Goal: Browse casually: Explore the website without a specific task or goal

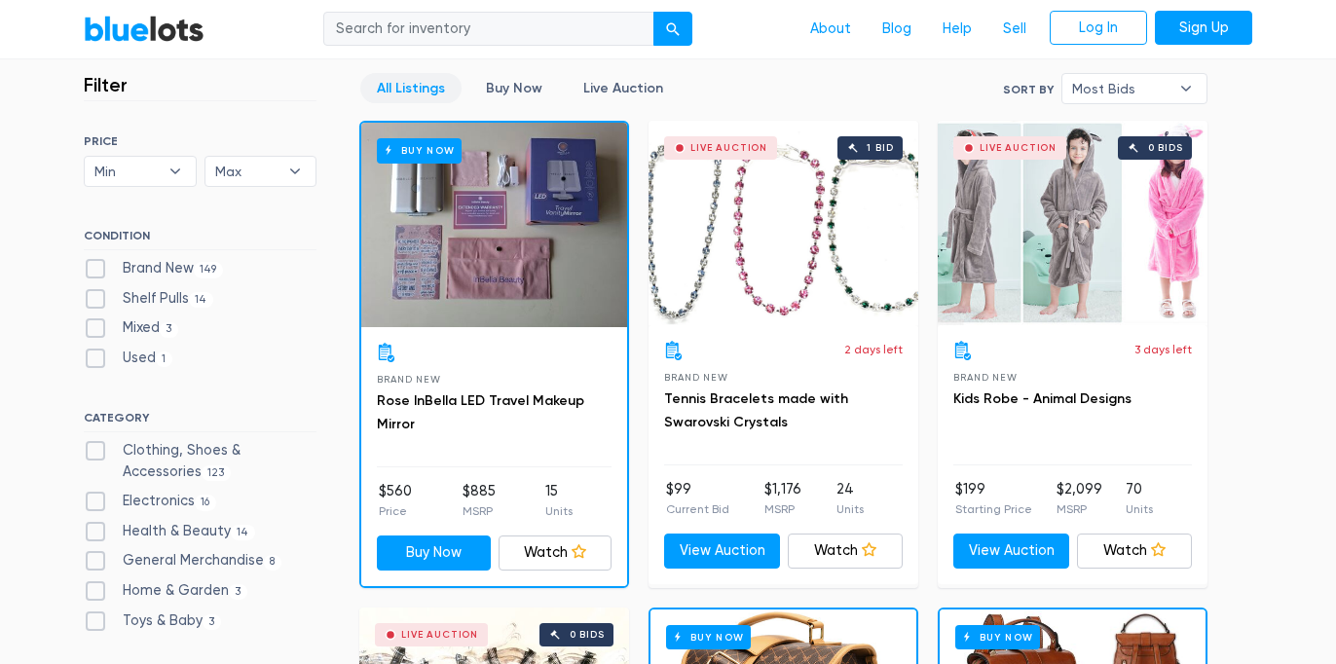
scroll to position [534, 0]
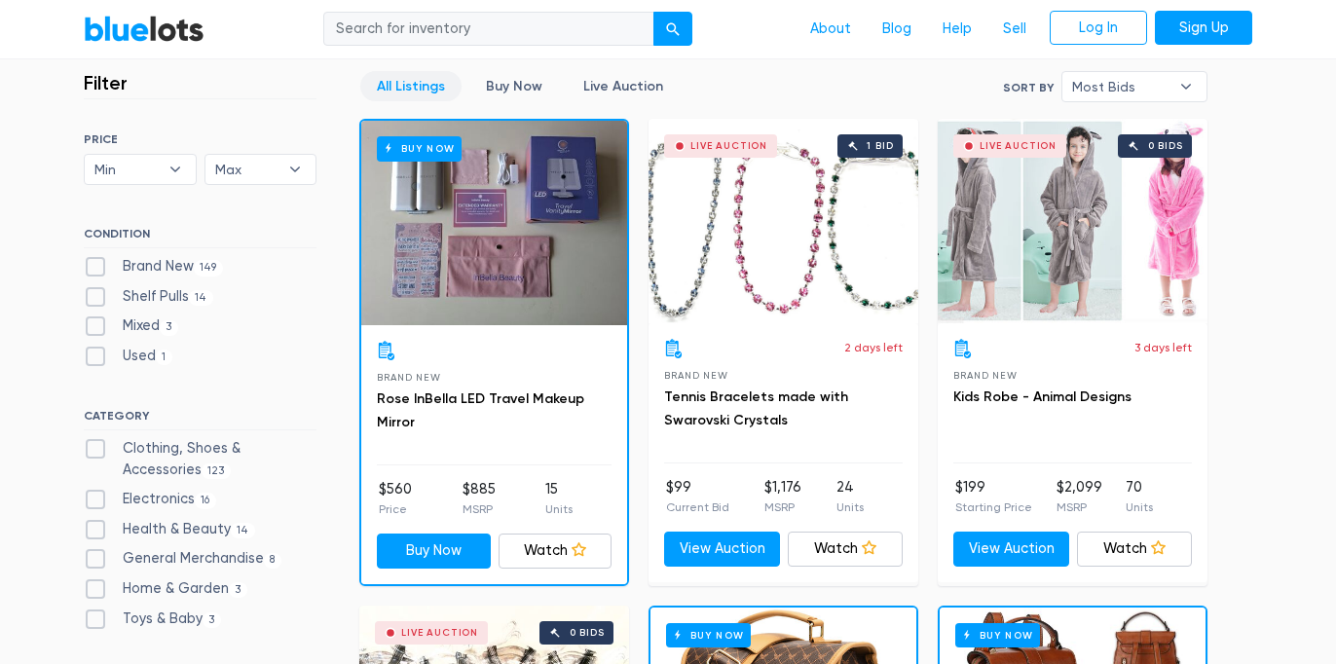
click at [803, 256] on div "Live Auction 1 bid" at bounding box center [783, 221] width 270 height 204
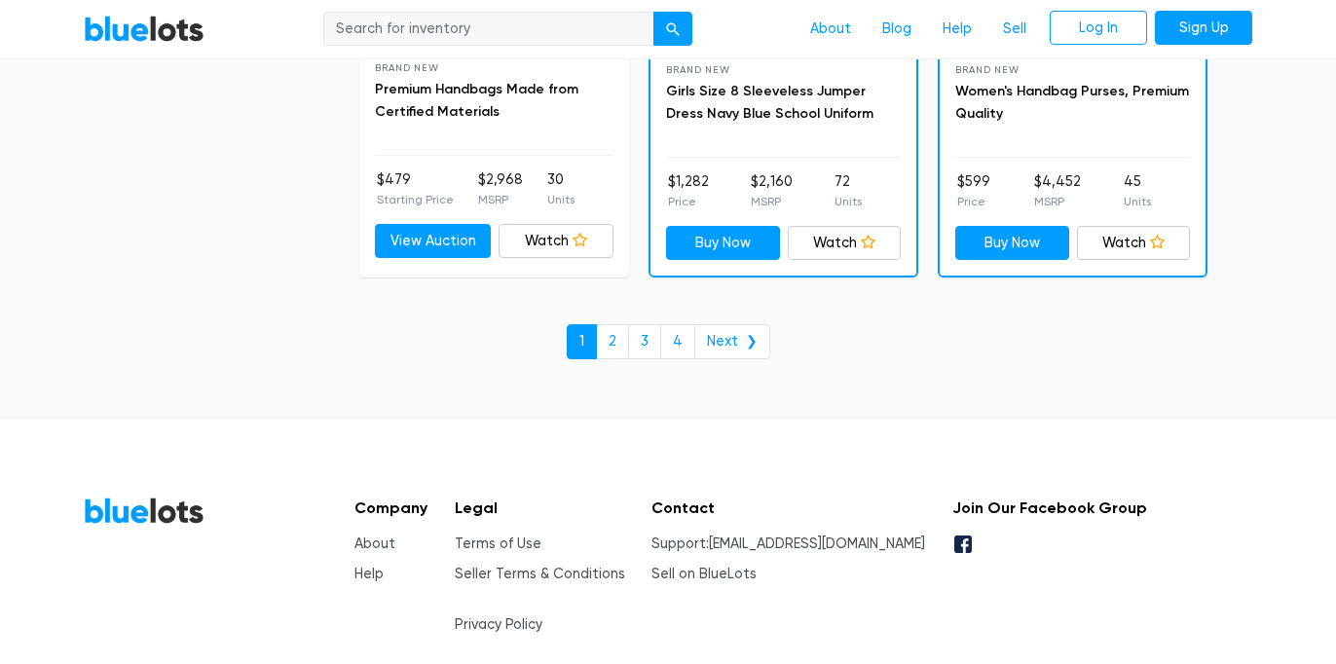
scroll to position [8641, 0]
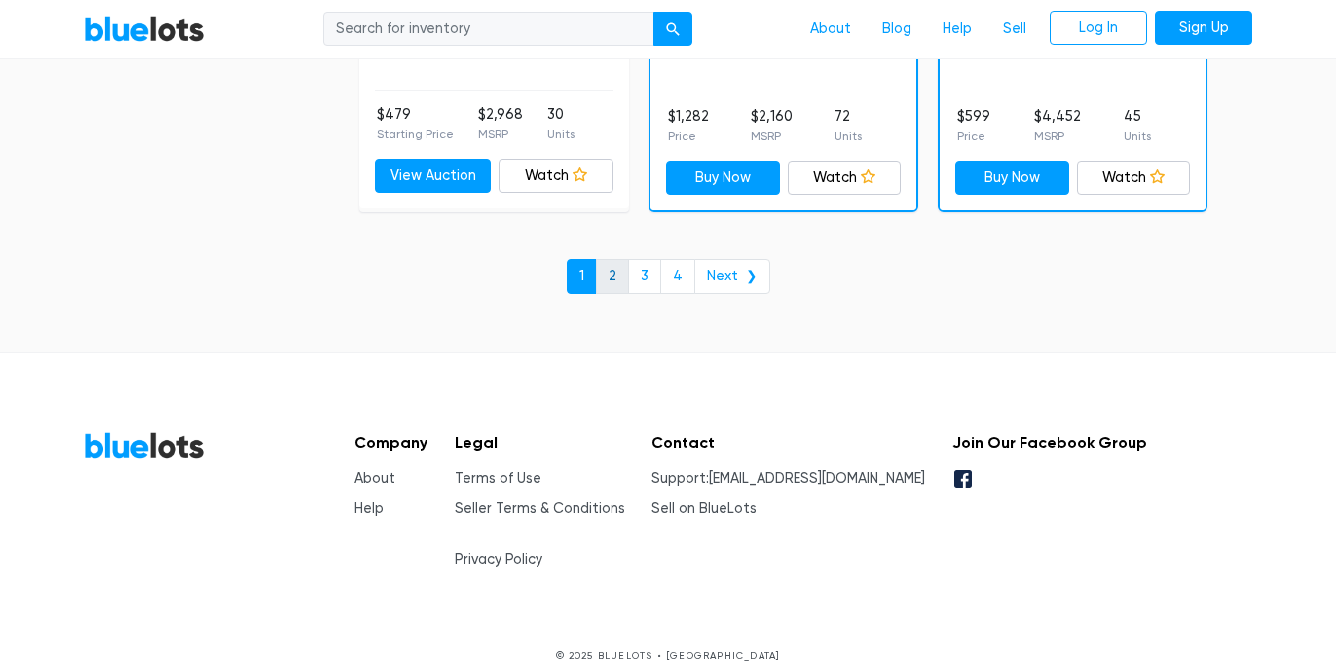
click at [614, 272] on link "2" at bounding box center [612, 276] width 33 height 35
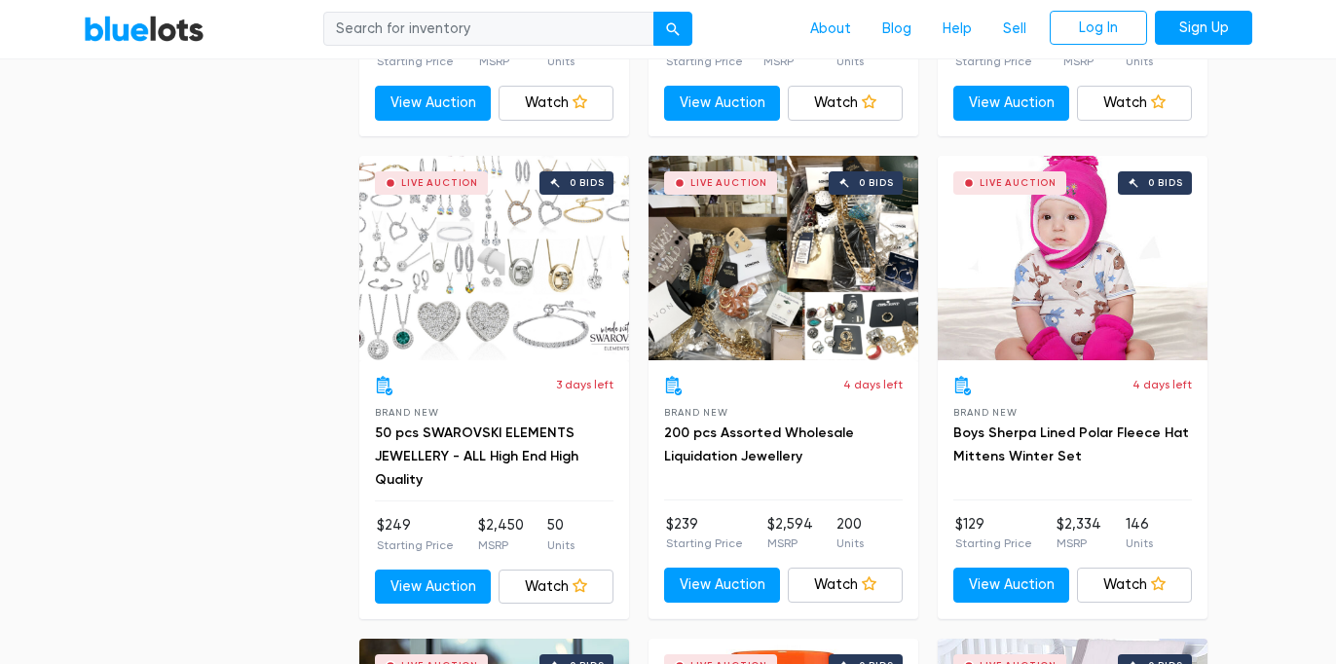
scroll to position [4878, 0]
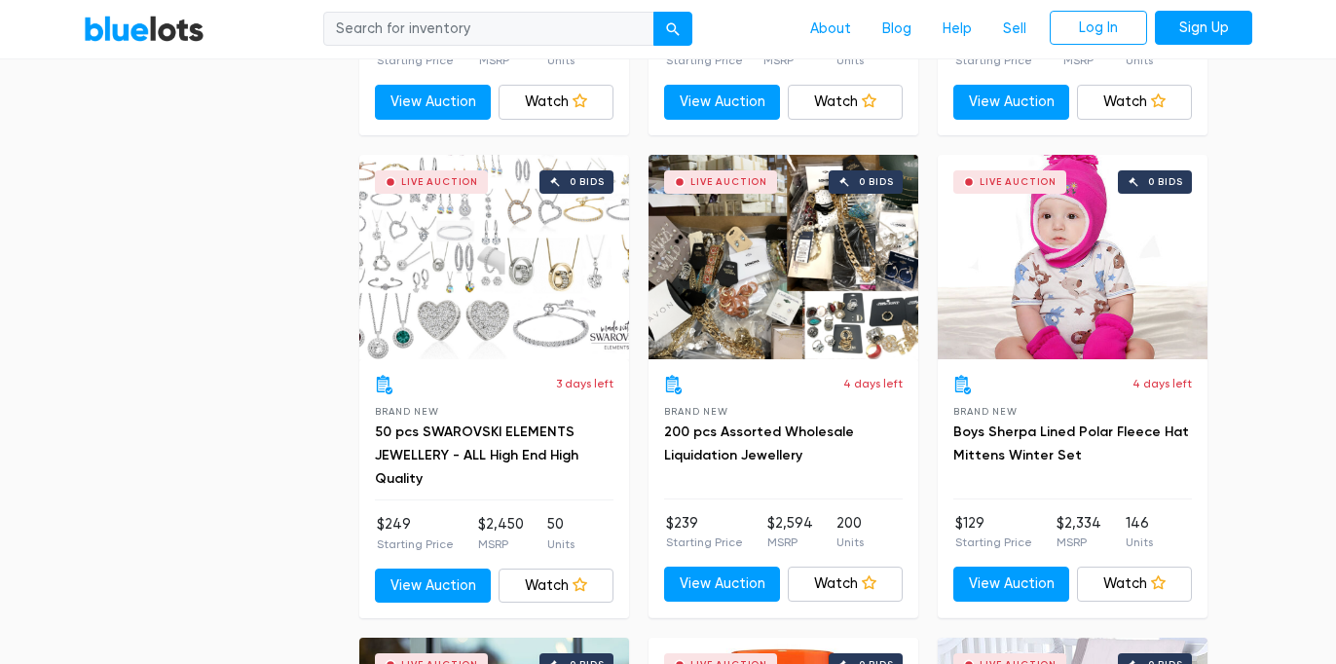
click at [509, 262] on div "Live Auction 0 bids" at bounding box center [494, 257] width 270 height 204
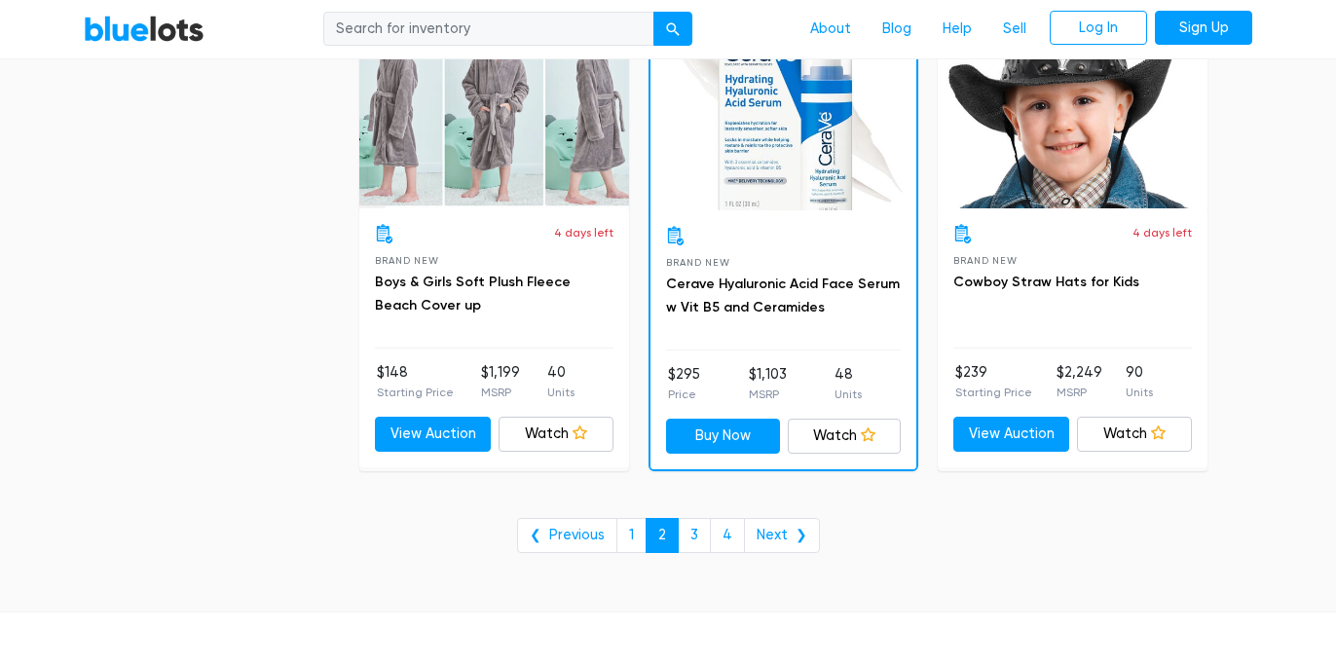
scroll to position [7928, 0]
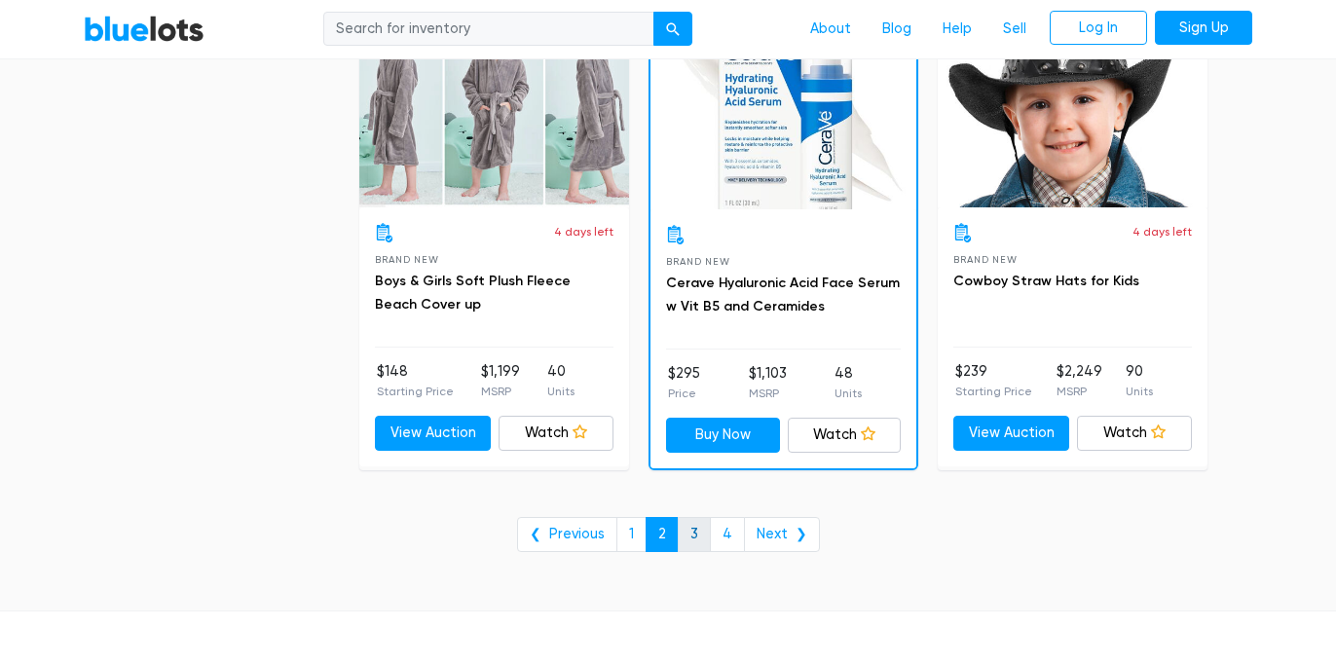
click at [699, 529] on link "3" at bounding box center [694, 534] width 33 height 35
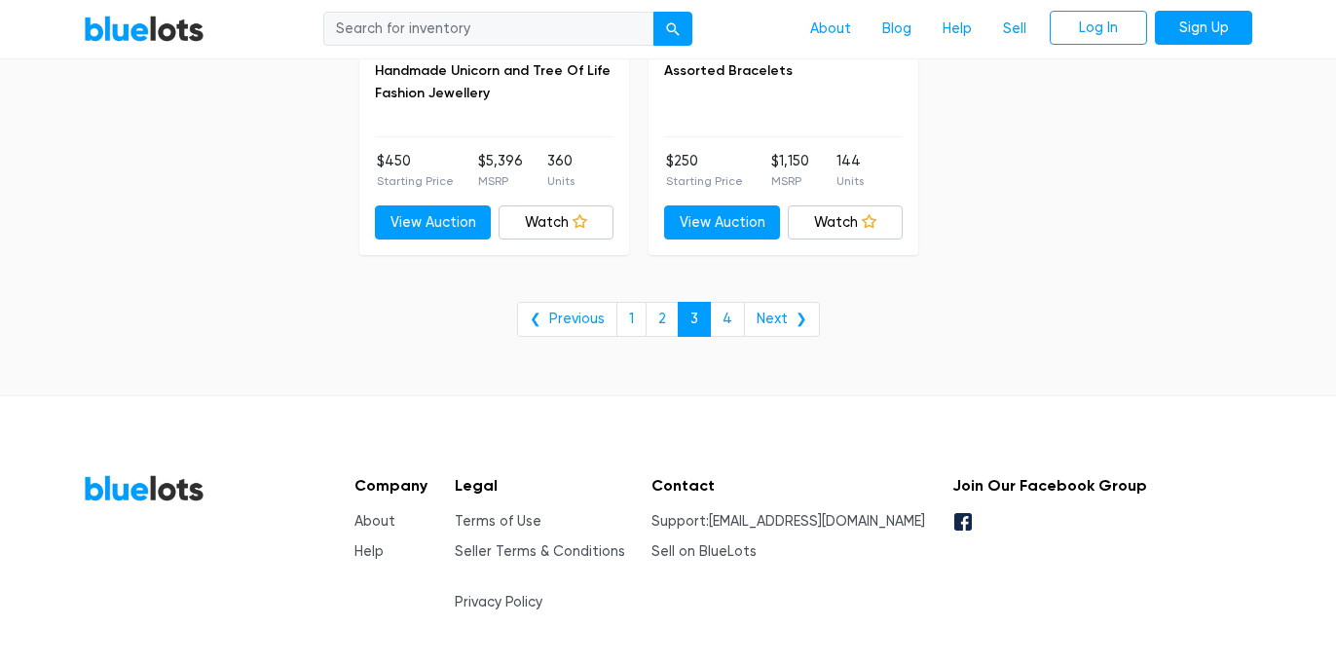
scroll to position [8183, 0]
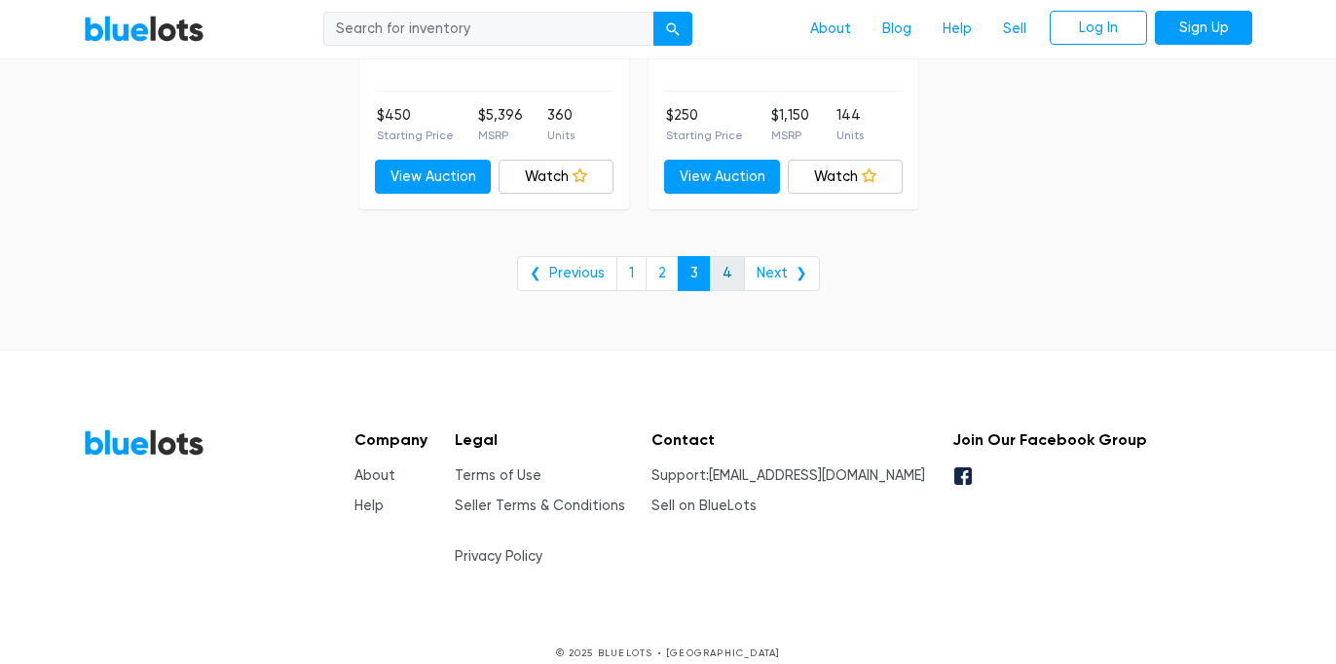
click at [724, 269] on link "4" at bounding box center [727, 273] width 35 height 35
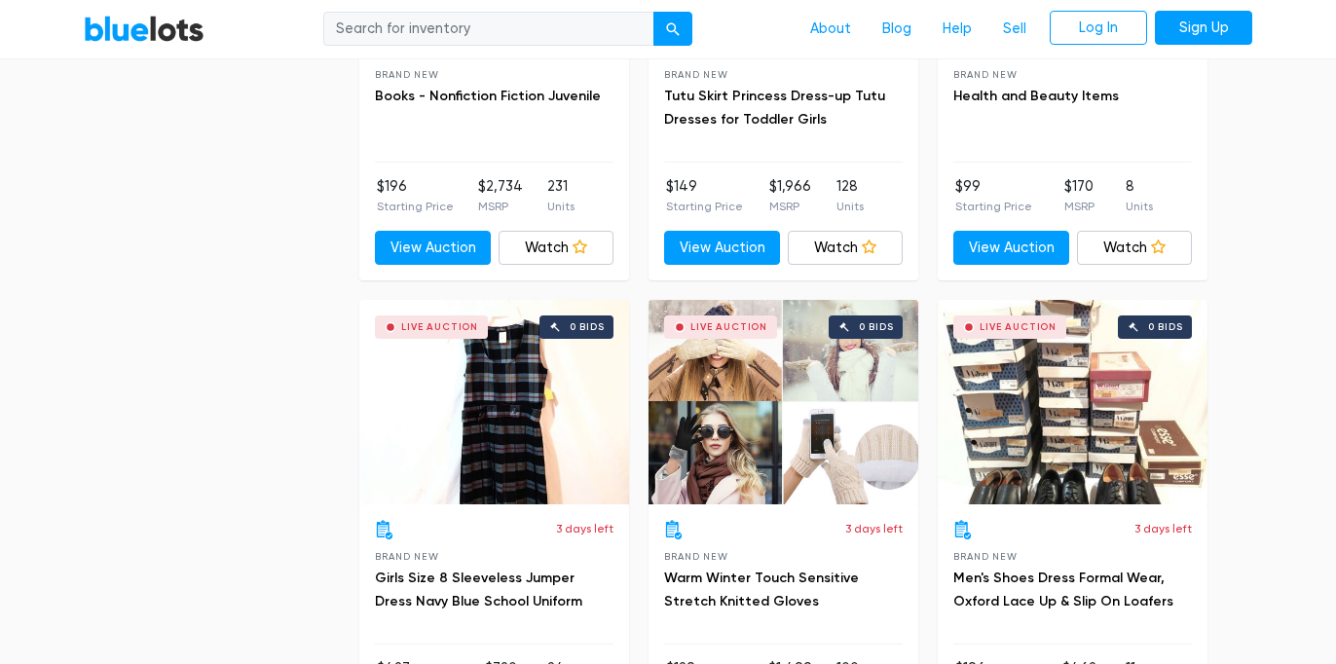
scroll to position [1345, 0]
